Goal: Task Accomplishment & Management: Manage account settings

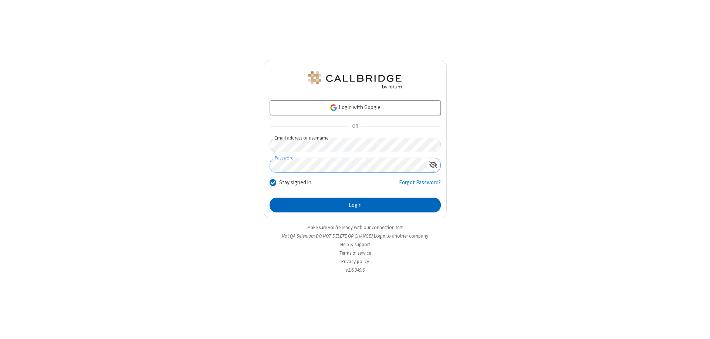
click at [355, 205] on button "Login" at bounding box center [355, 204] width 171 height 15
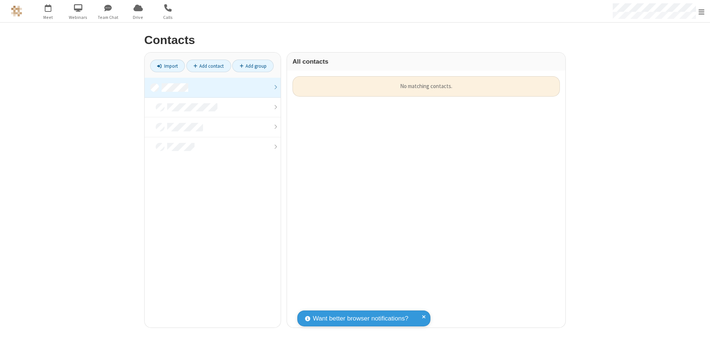
scroll to position [251, 273]
click at [213, 87] on link at bounding box center [213, 88] width 136 height 20
click at [209, 66] on link "Add contact" at bounding box center [208, 66] width 45 height 13
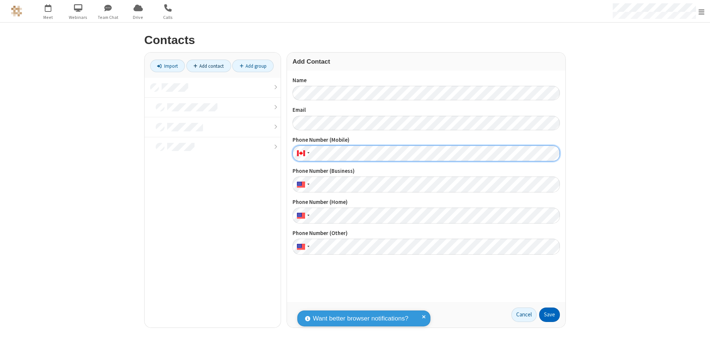
click at [550, 314] on button "Save" at bounding box center [549, 314] width 21 height 15
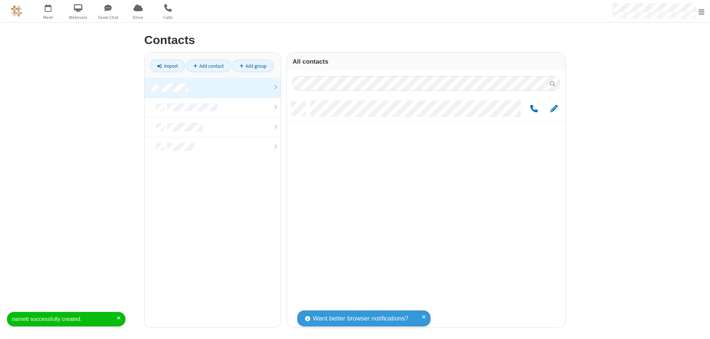
scroll to position [226, 273]
